Goal: Navigation & Orientation: Find specific page/section

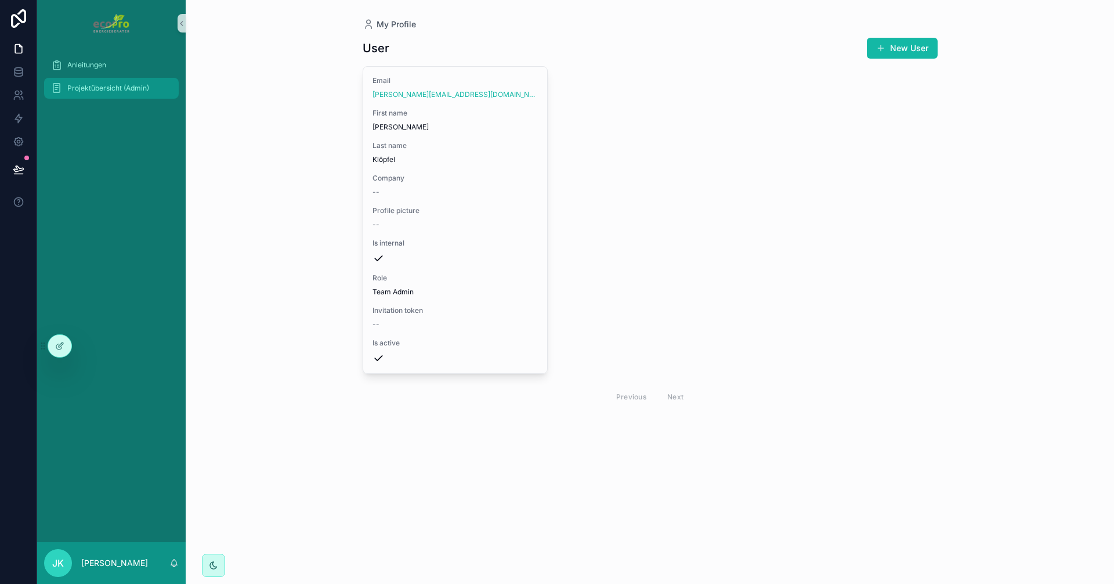
click at [99, 95] on div "Projektübersicht (Admin)" at bounding box center [111, 88] width 121 height 19
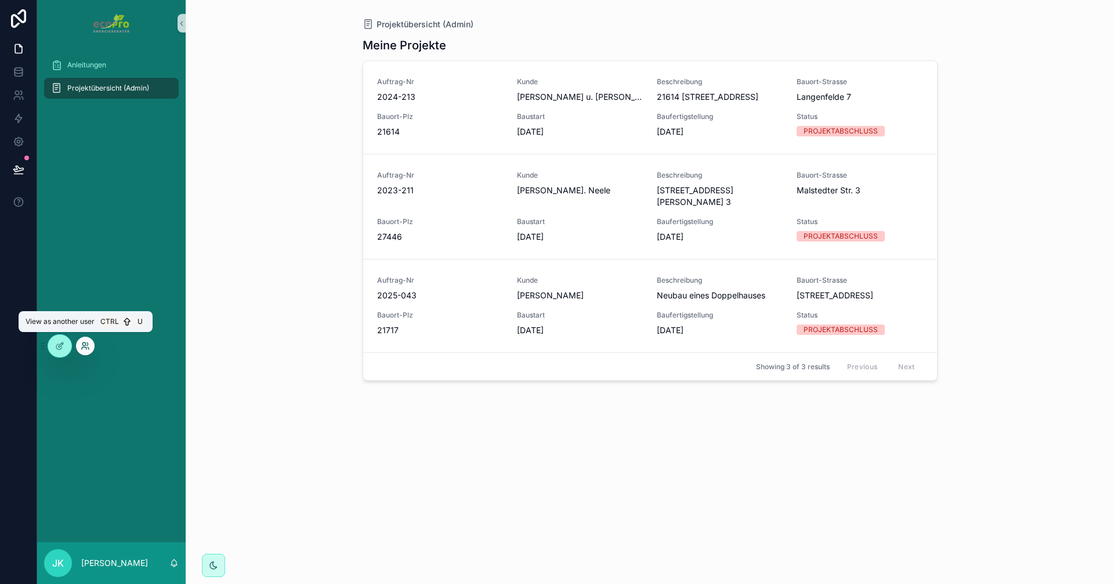
click at [84, 345] on icon at bounding box center [83, 343] width 3 height 3
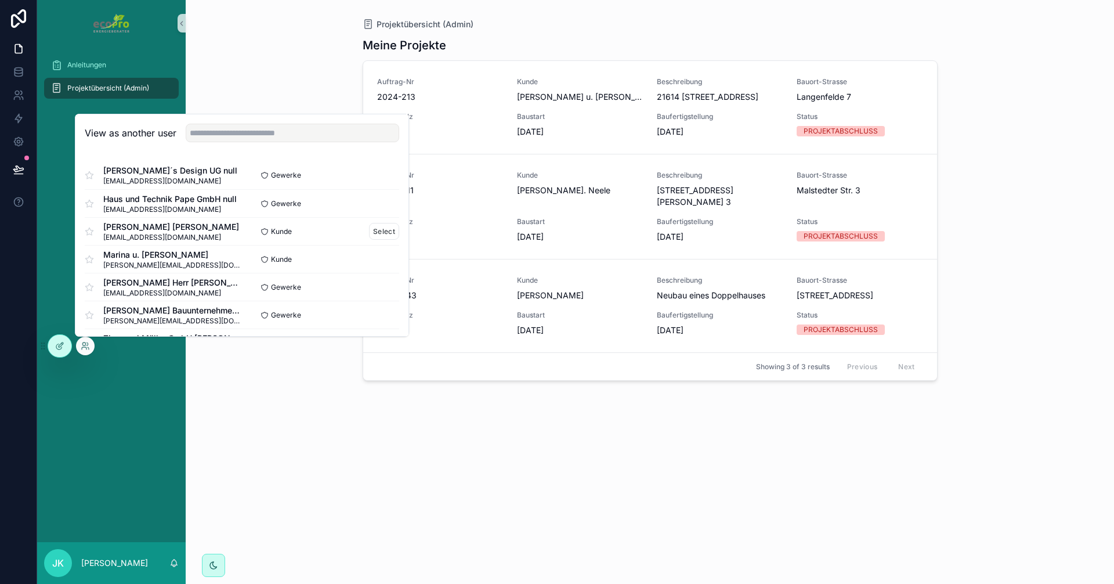
scroll to position [58, 0]
click at [369, 254] on button "Select" at bounding box center [384, 256] width 30 height 17
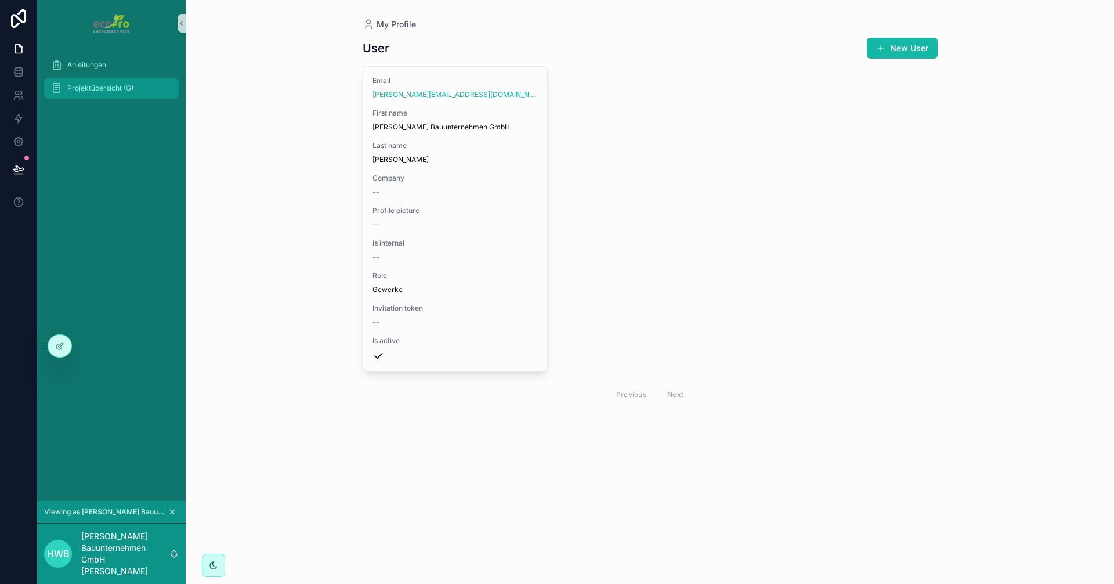
click at [102, 84] on span "Projektübersicht (G)" at bounding box center [100, 88] width 66 height 9
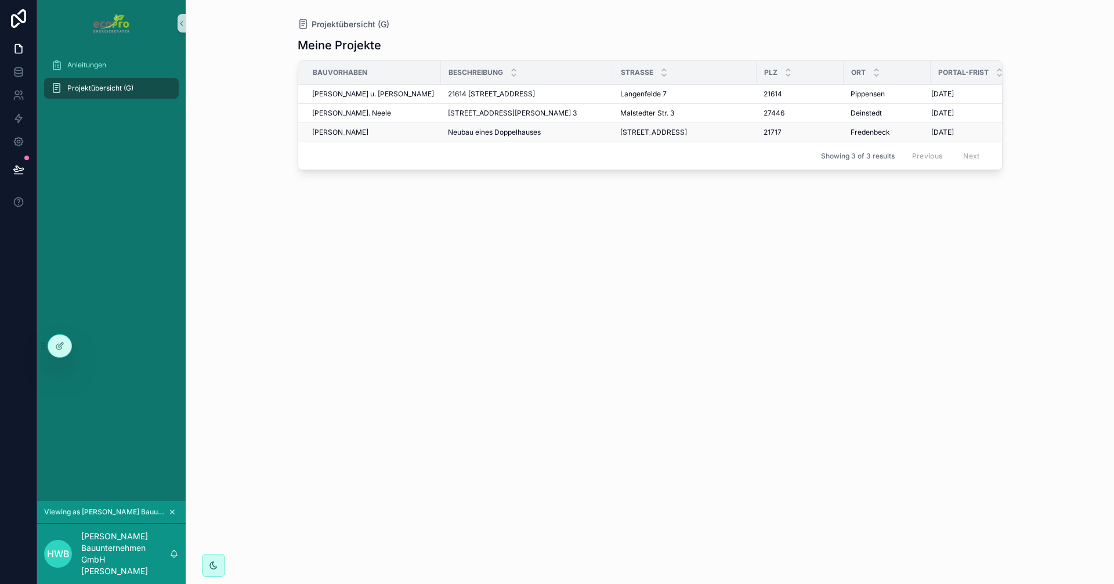
click at [359, 136] on span "[PERSON_NAME]" at bounding box center [340, 132] width 56 height 9
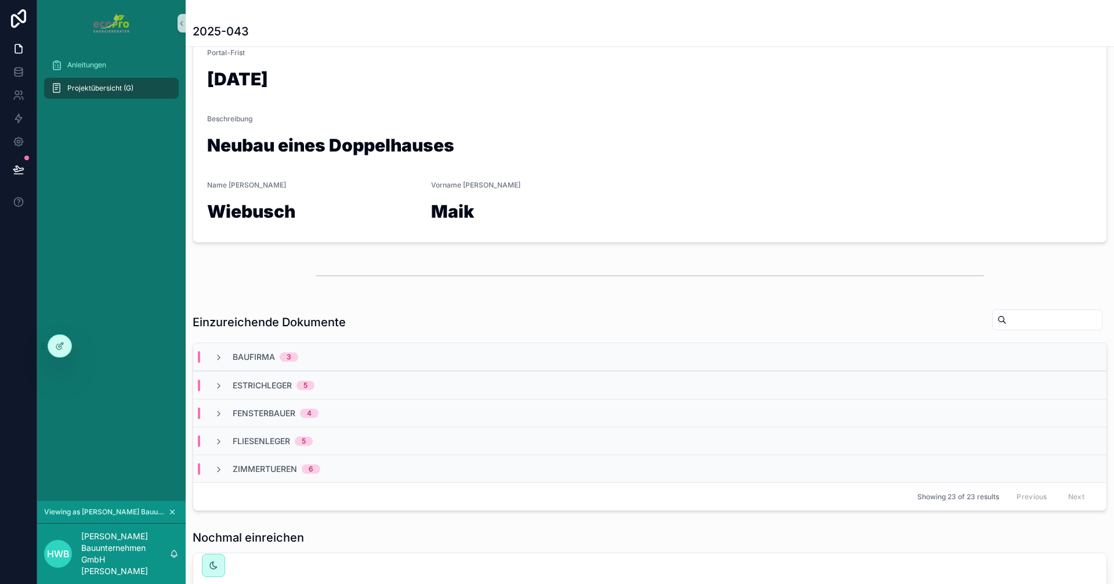
scroll to position [174, 0]
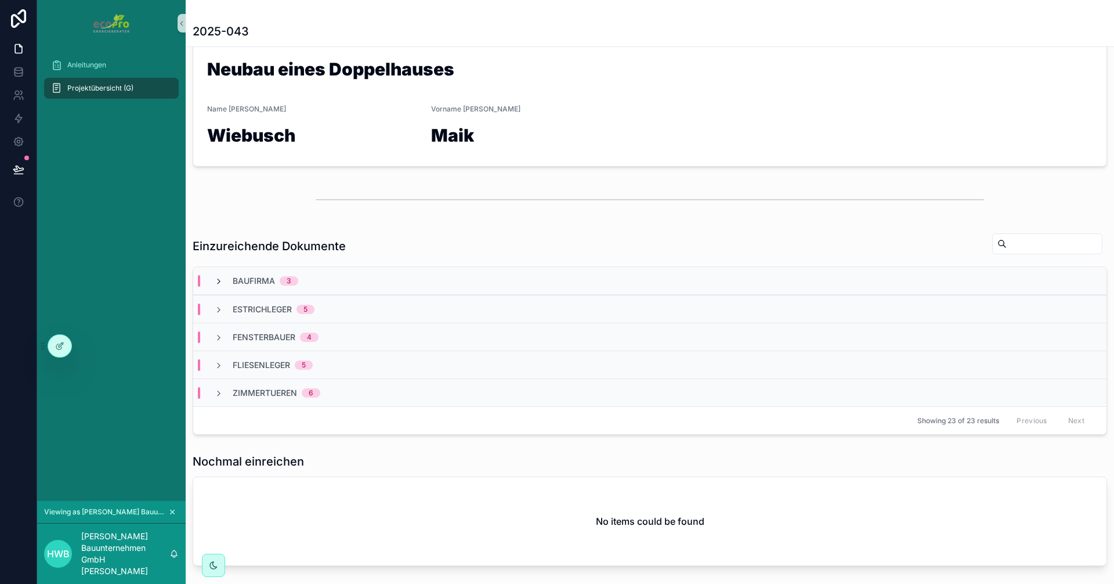
click at [218, 280] on icon "scrollable content" at bounding box center [218, 281] width 9 height 9
